Goal: Information Seeking & Learning: Learn about a topic

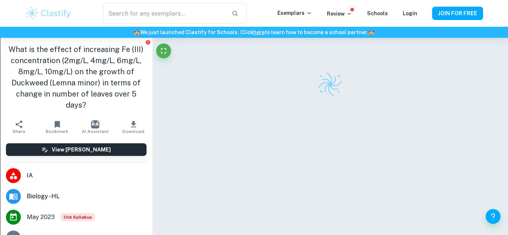
click at [62, 171] on span "IA" at bounding box center [87, 175] width 120 height 9
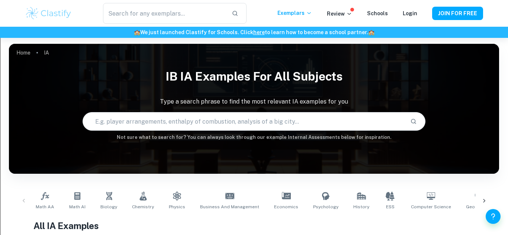
scroll to position [235, 0]
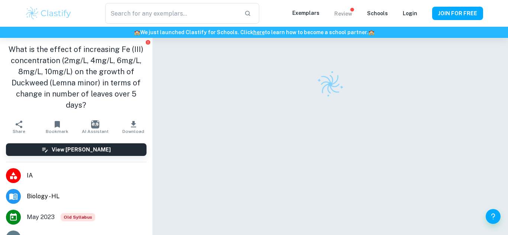
click at [344, 14] on p "Review" at bounding box center [343, 14] width 18 height 8
